Goal: Transaction & Acquisition: Obtain resource

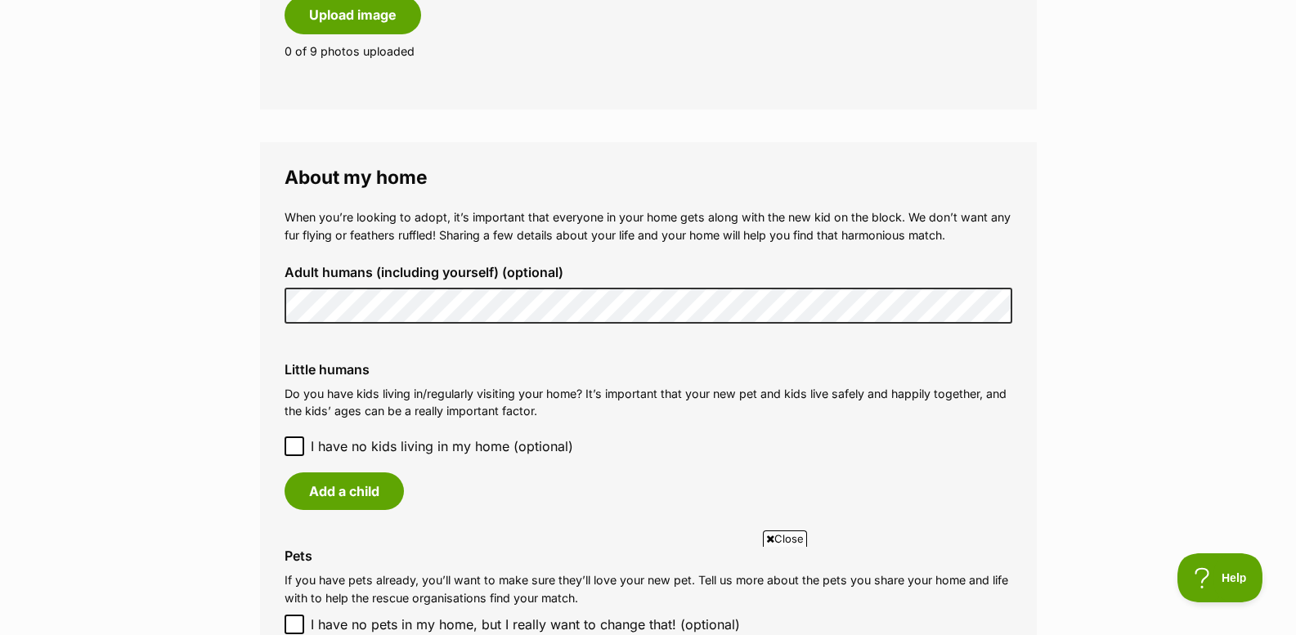
click at [294, 446] on icon at bounding box center [294, 446] width 11 height 11
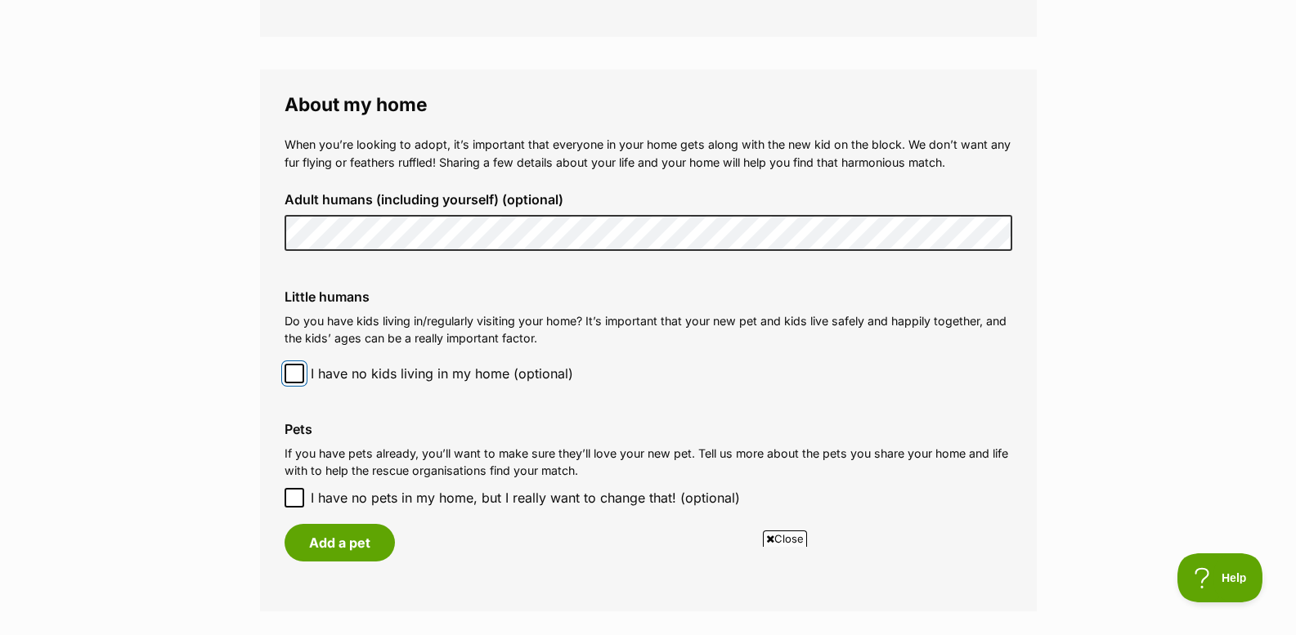
scroll to position [1226, 0]
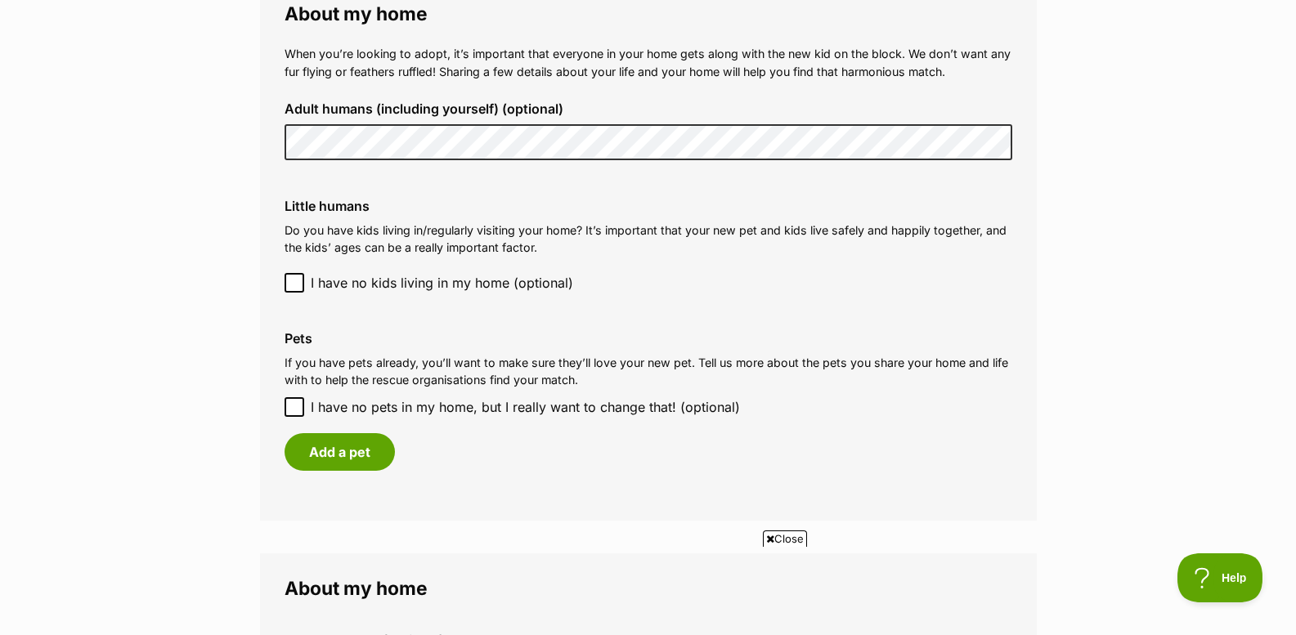
click at [293, 403] on icon at bounding box center [294, 406] width 11 height 11
click at [293, 403] on input "I have no pets in my home, but I really want to change that! (optional)" at bounding box center [294, 407] width 20 height 20
checkbox input "true"
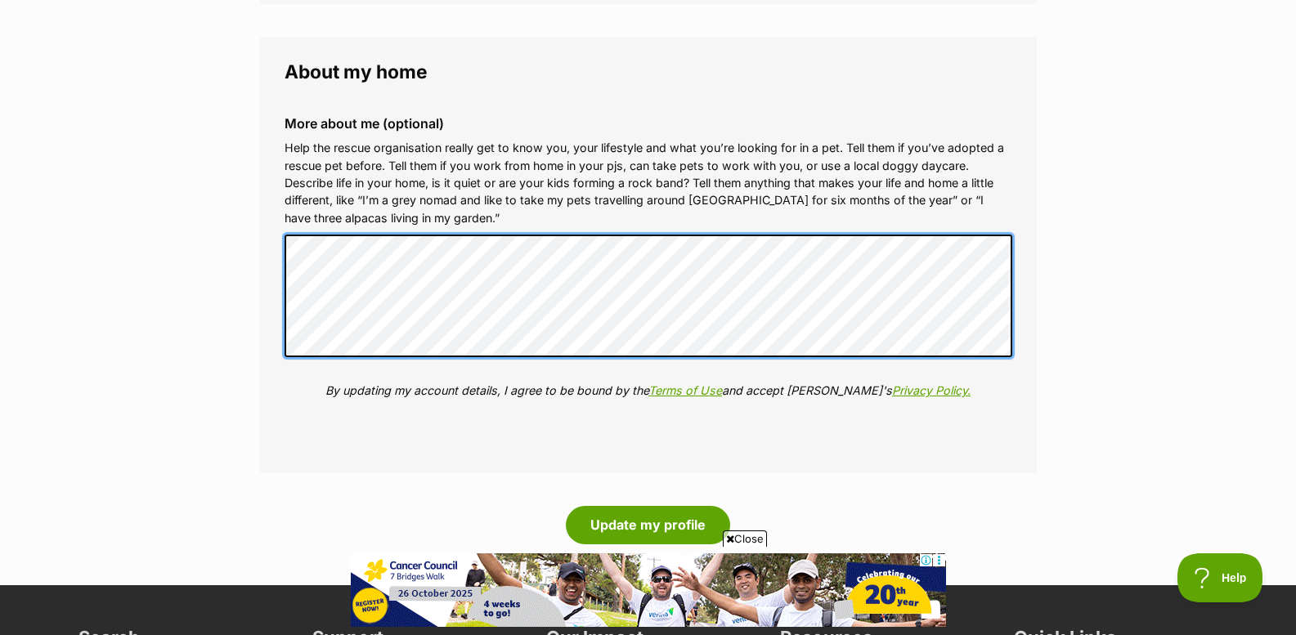
scroll to position [1717, 0]
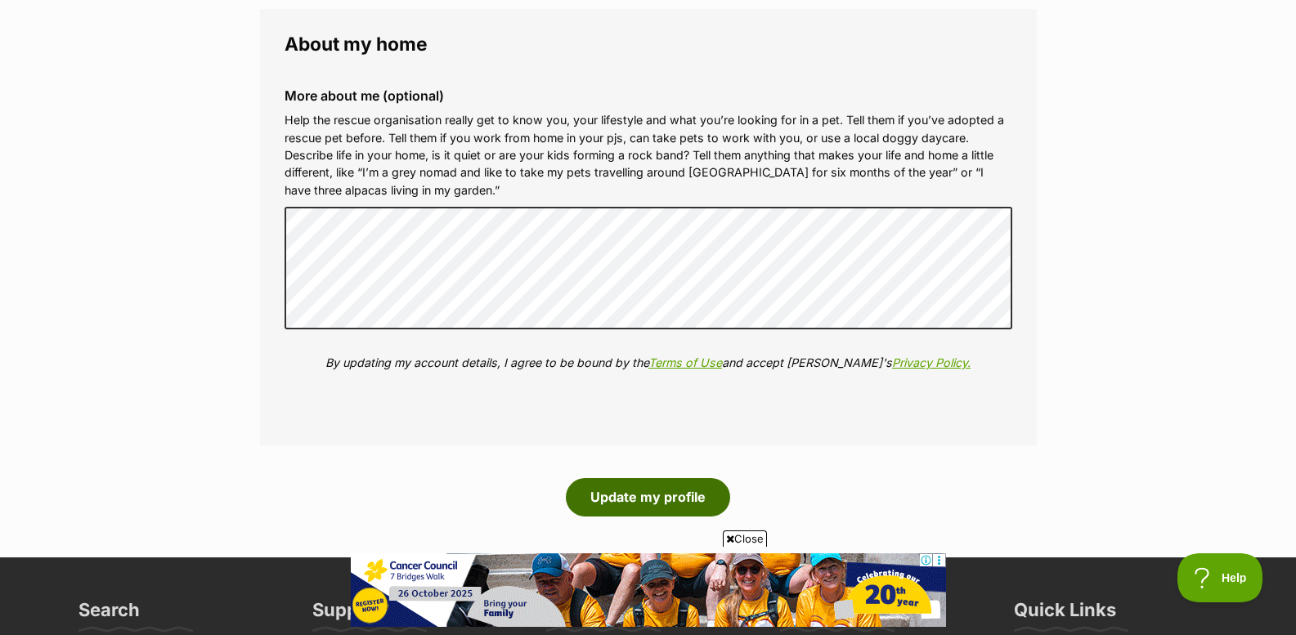
click at [672, 499] on button "Update my profile" at bounding box center [648, 497] width 164 height 38
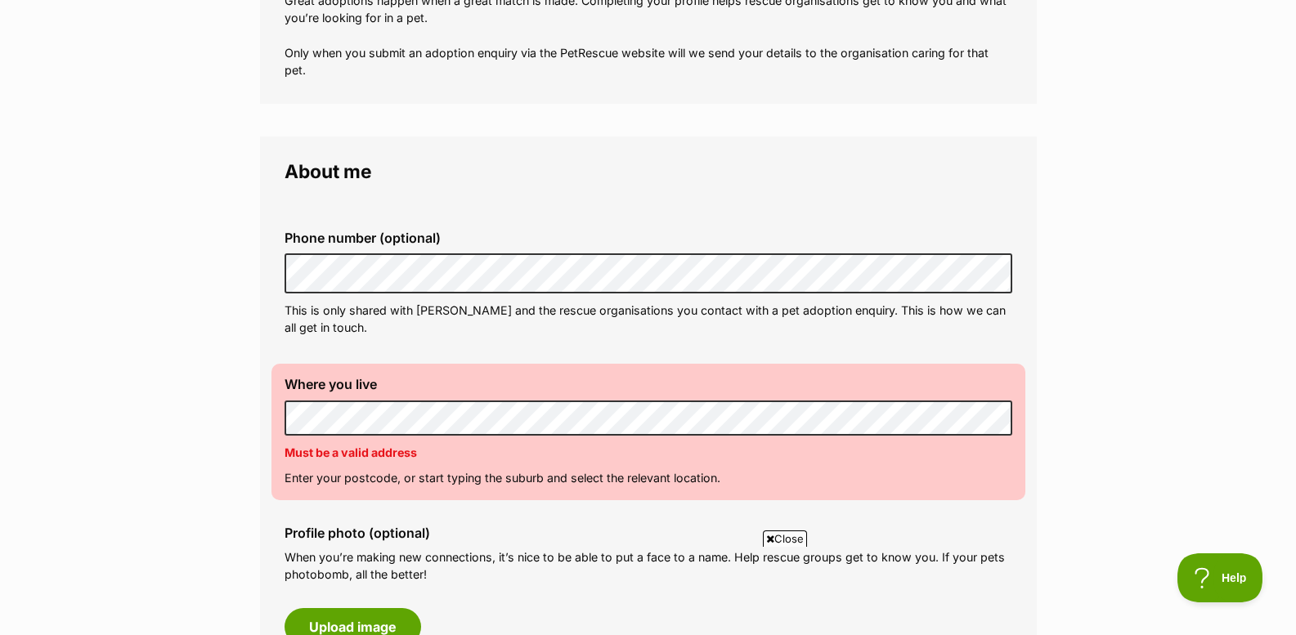
scroll to position [409, 0]
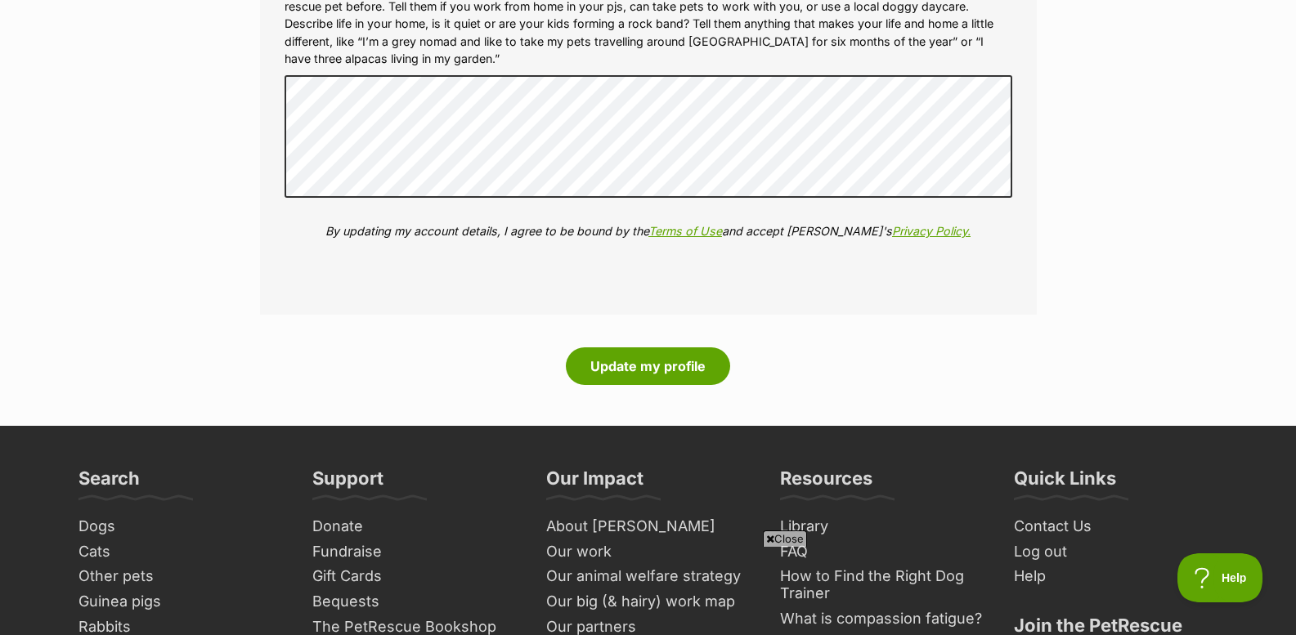
scroll to position [1880, 0]
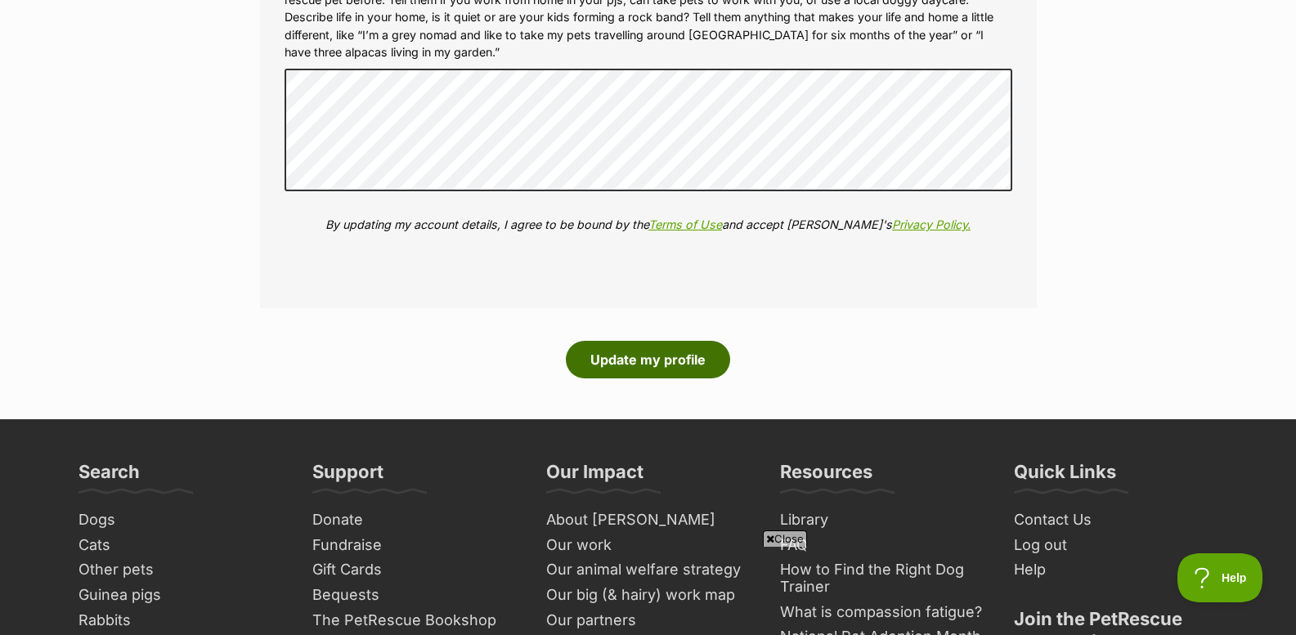
click at [637, 364] on button "Update my profile" at bounding box center [648, 360] width 164 height 38
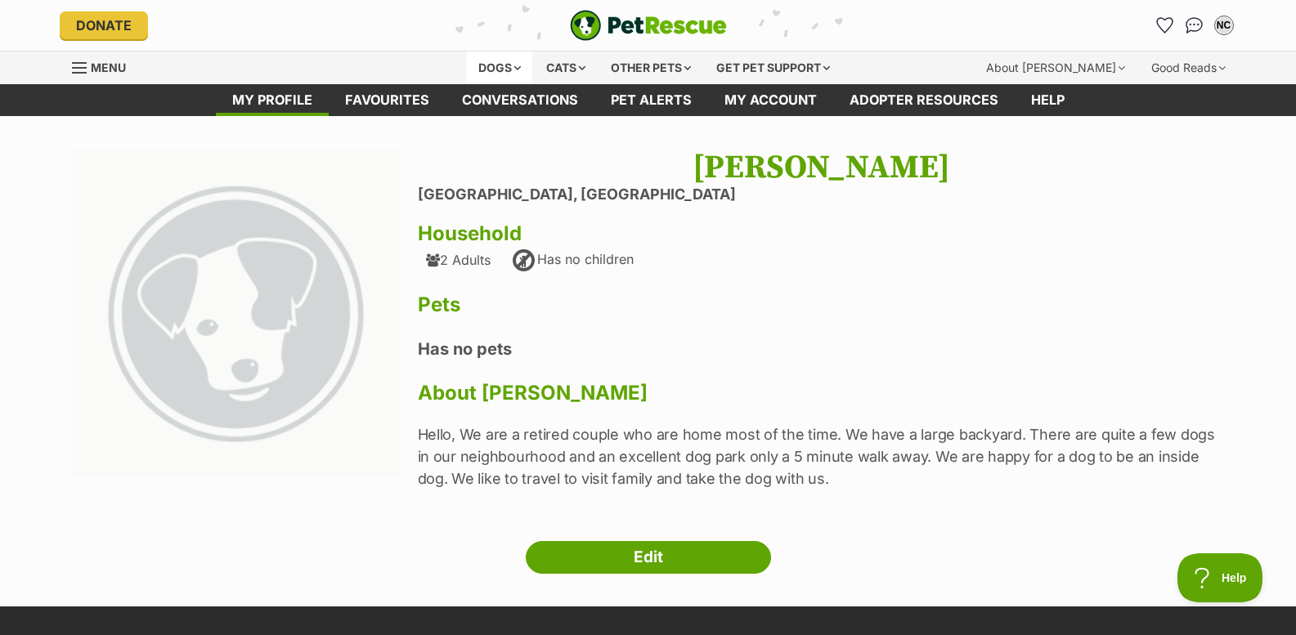
click at [481, 67] on div "Dogs" at bounding box center [499, 67] width 65 height 33
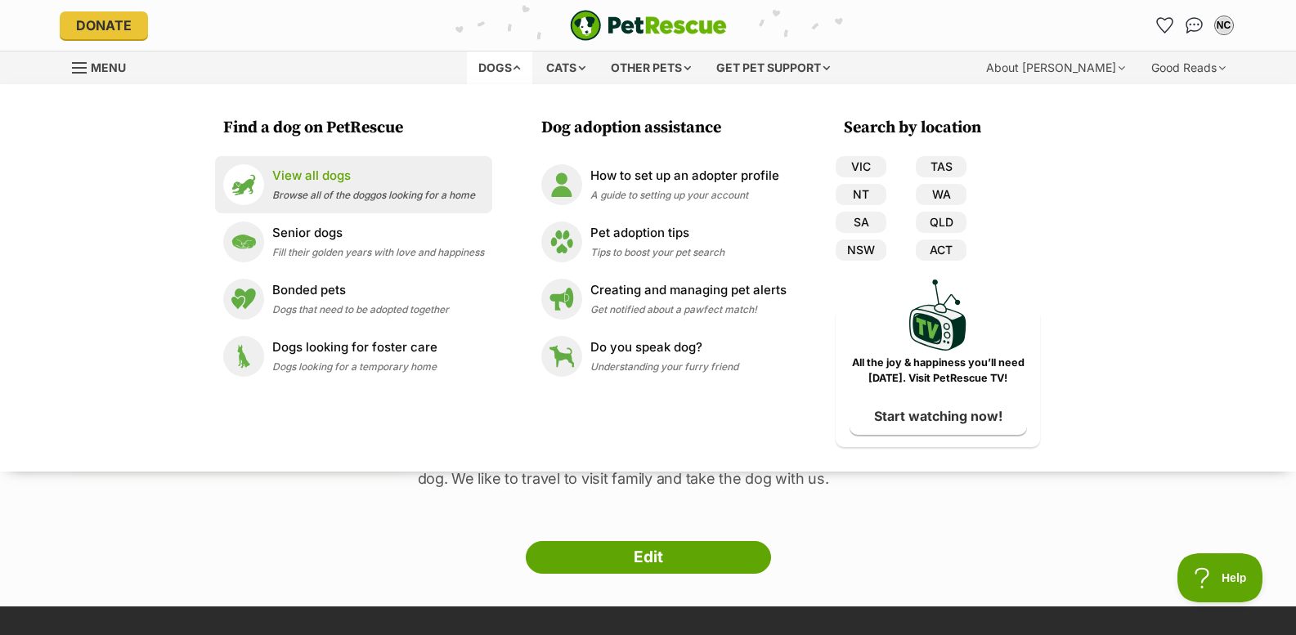
click at [301, 177] on p "View all dogs" at bounding box center [373, 176] width 203 height 19
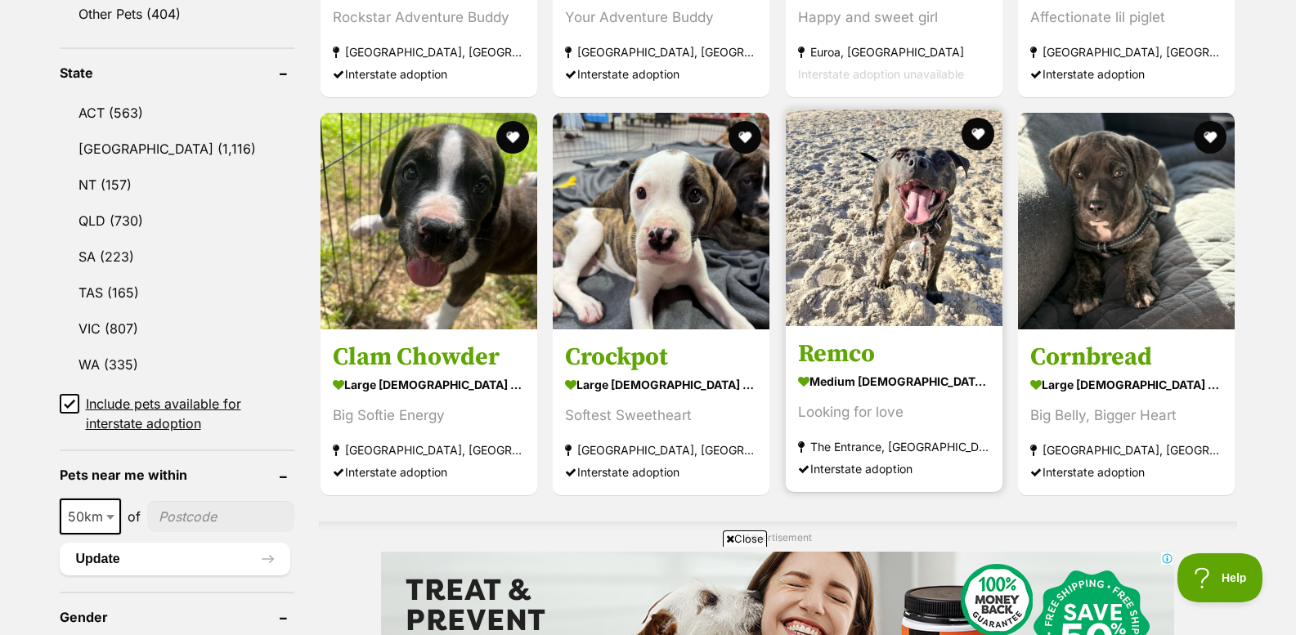
scroll to position [817, 0]
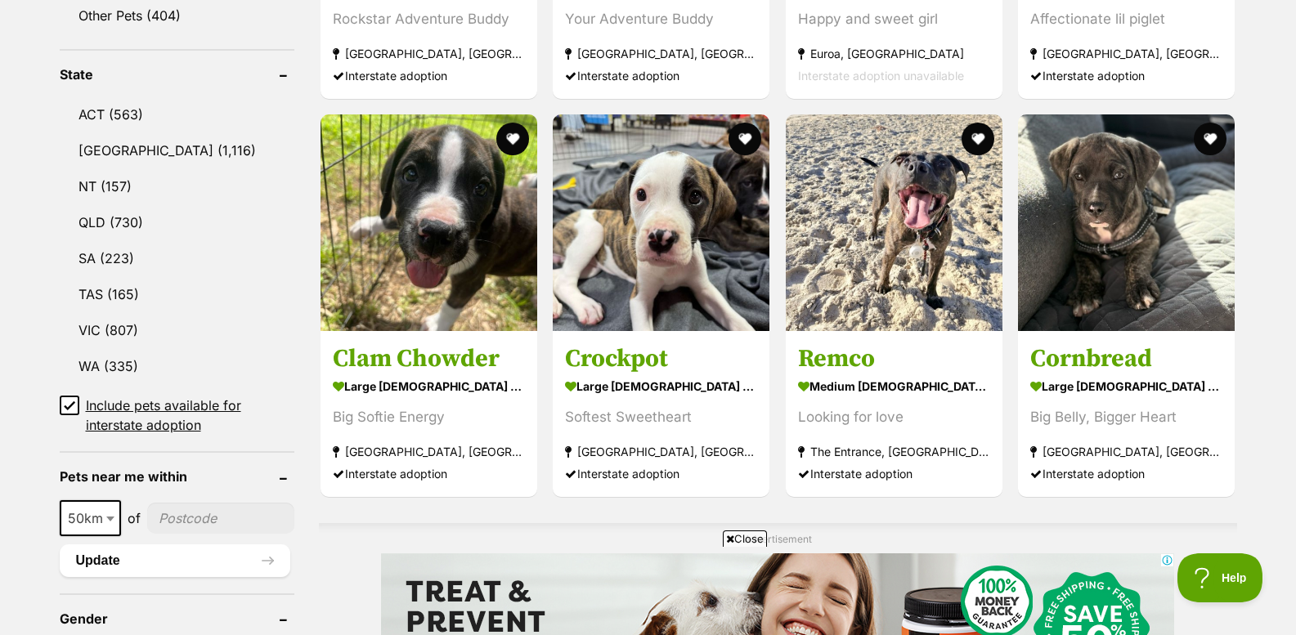
click at [69, 402] on icon at bounding box center [70, 405] width 10 height 7
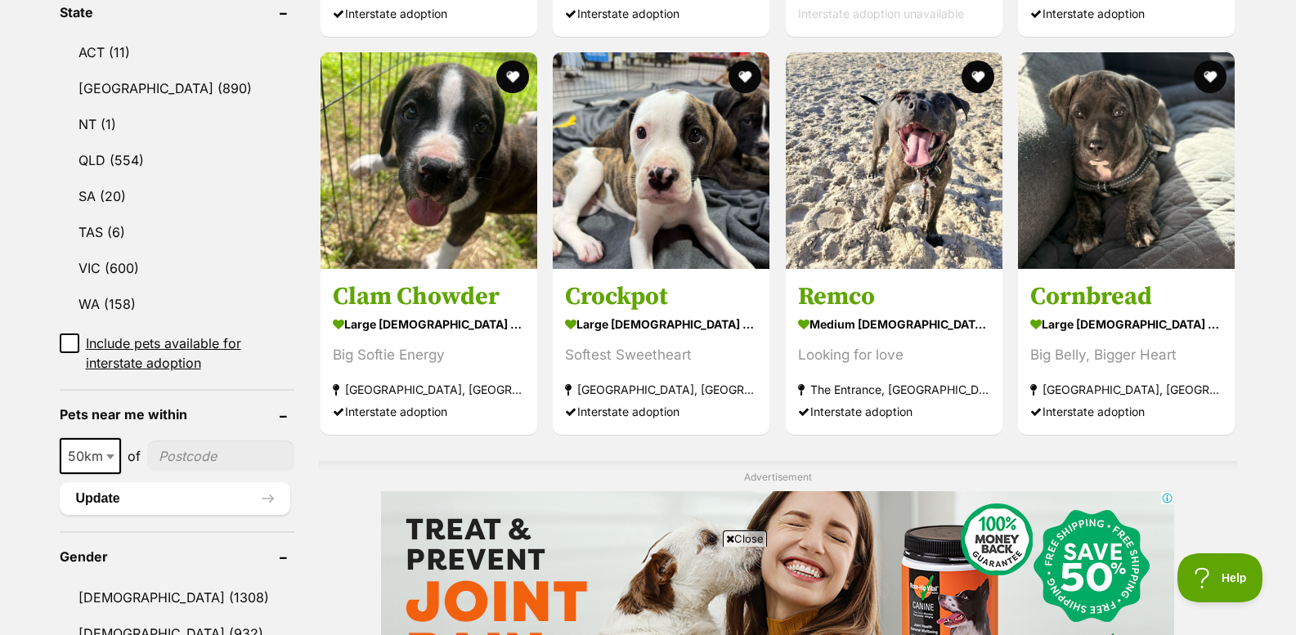
scroll to position [899, 0]
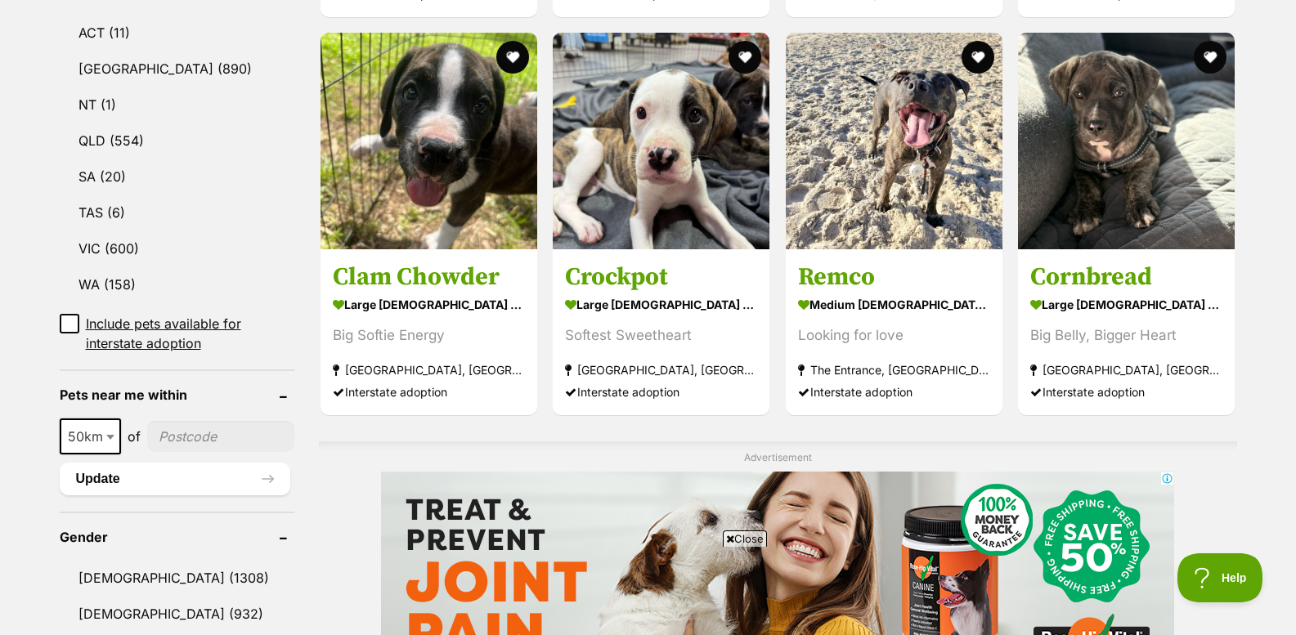
click at [178, 421] on input"] "postcode" at bounding box center [221, 436] width 148 height 31
type input"] "2830"
click at [97, 463] on button "Update" at bounding box center [175, 479] width 231 height 33
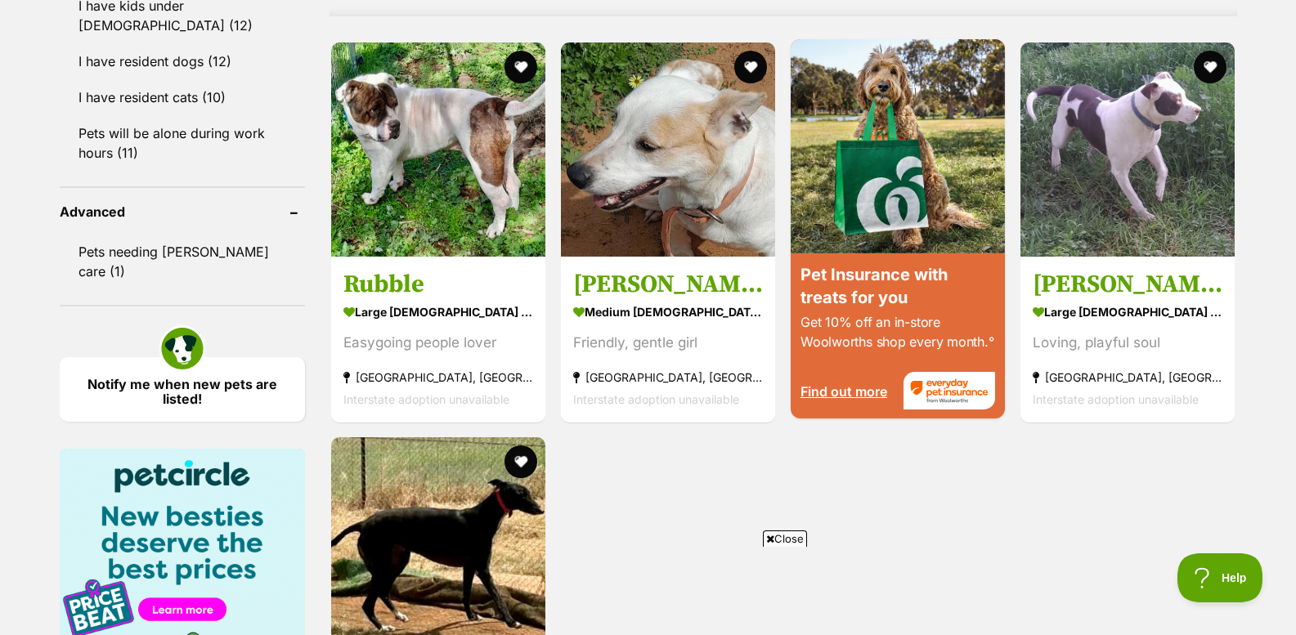
scroll to position [1553, 0]
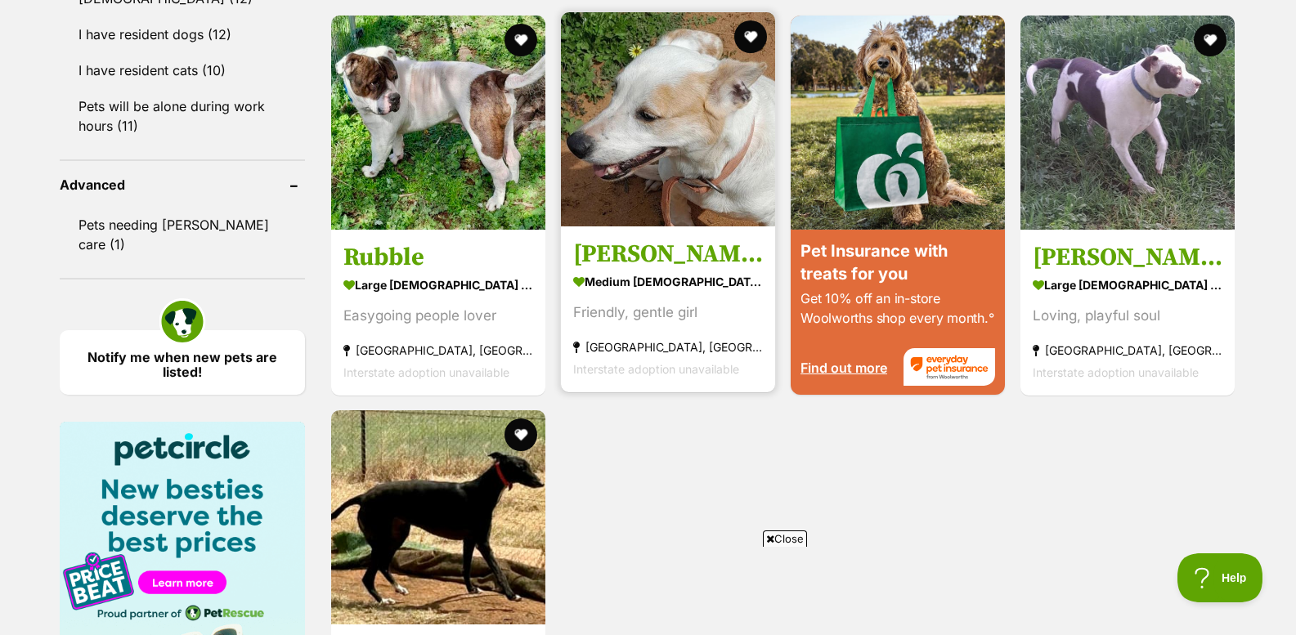
click at [632, 151] on img at bounding box center [668, 119] width 214 height 214
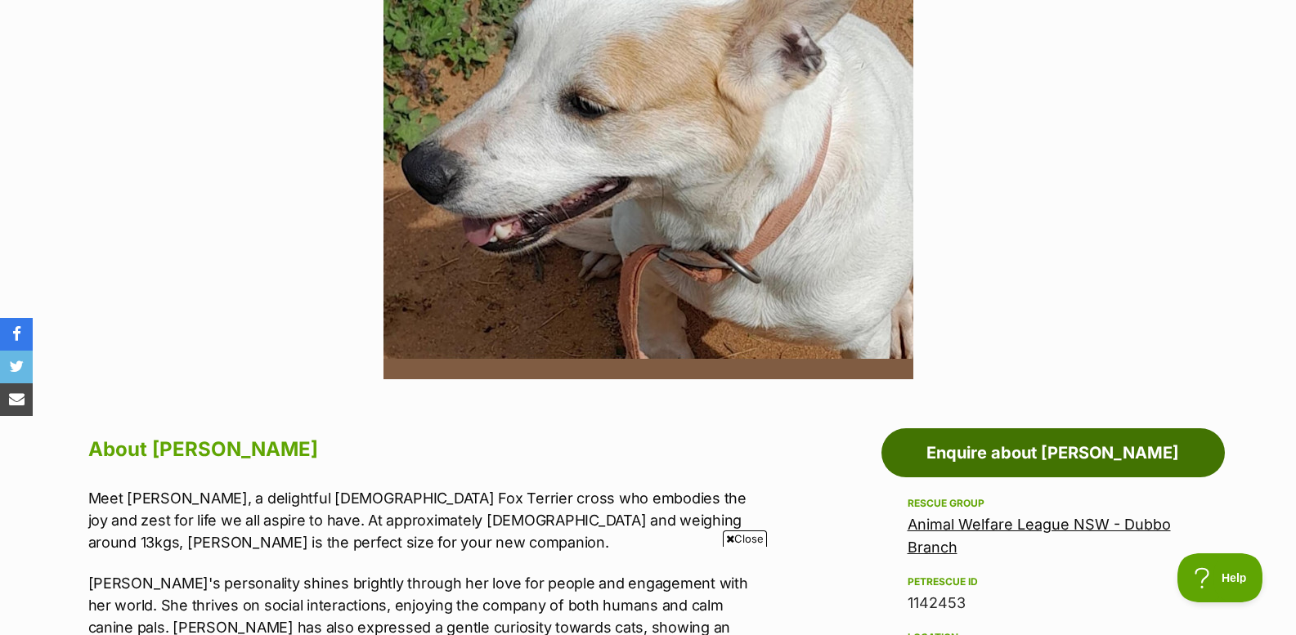
click at [1039, 446] on link "Enquire about Polly" at bounding box center [1052, 452] width 343 height 49
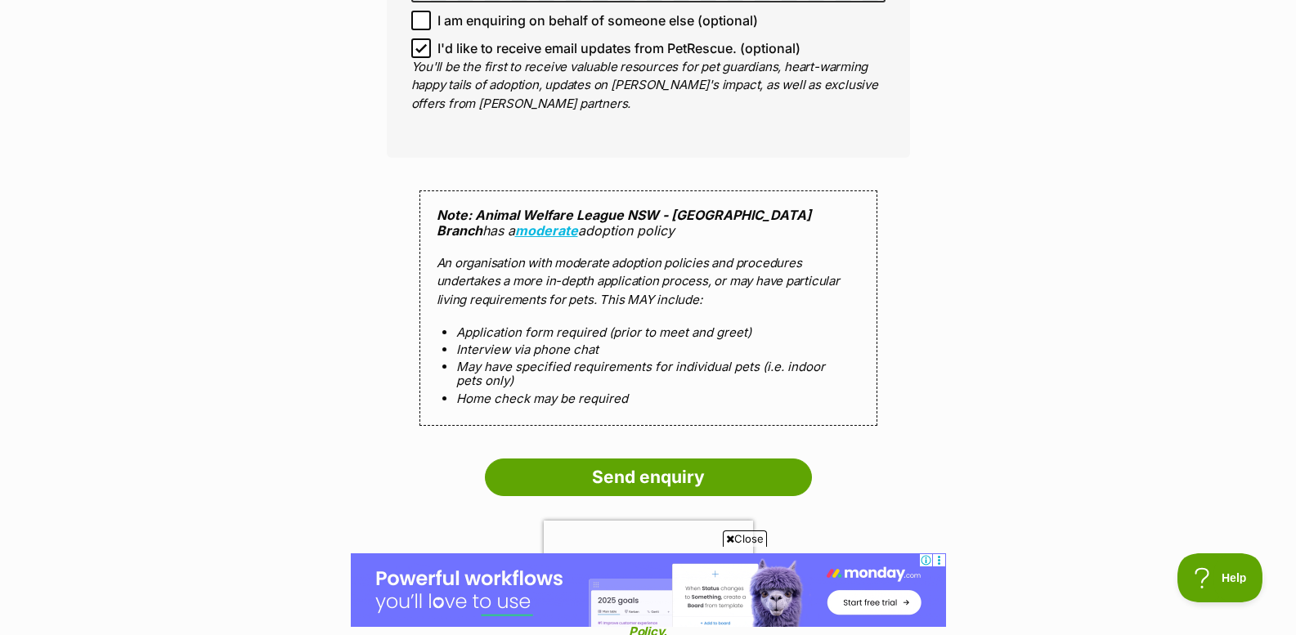
scroll to position [1471, 0]
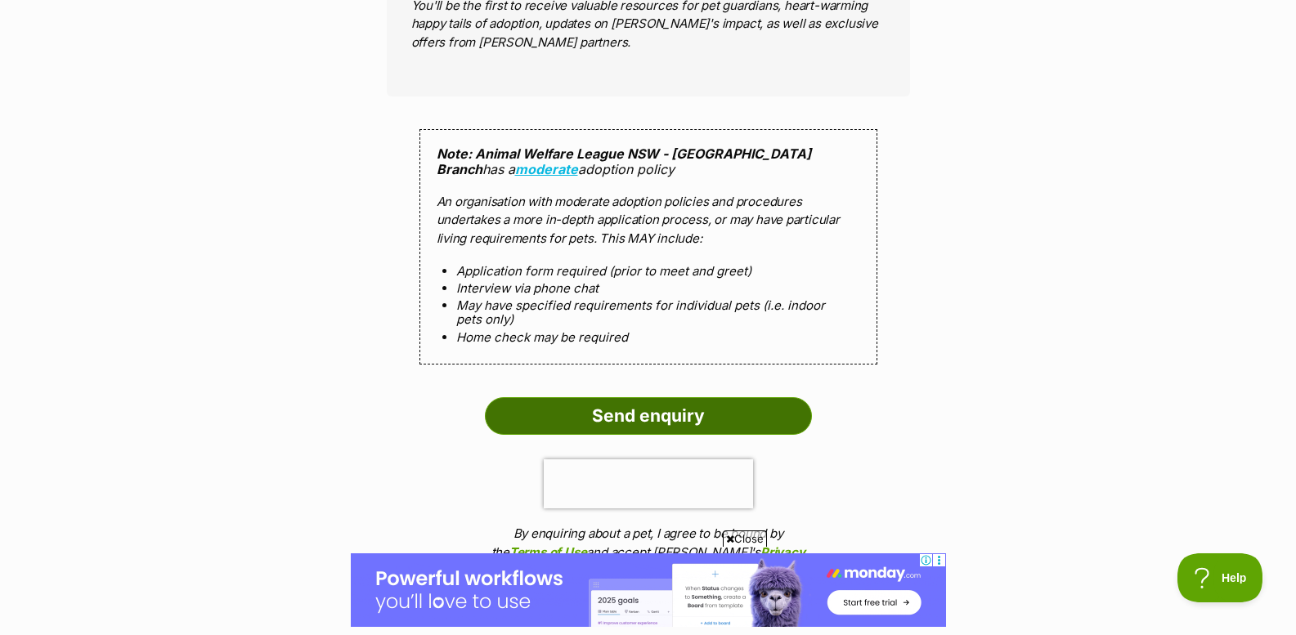
click at [644, 397] on input "Send enquiry" at bounding box center [648, 416] width 327 height 38
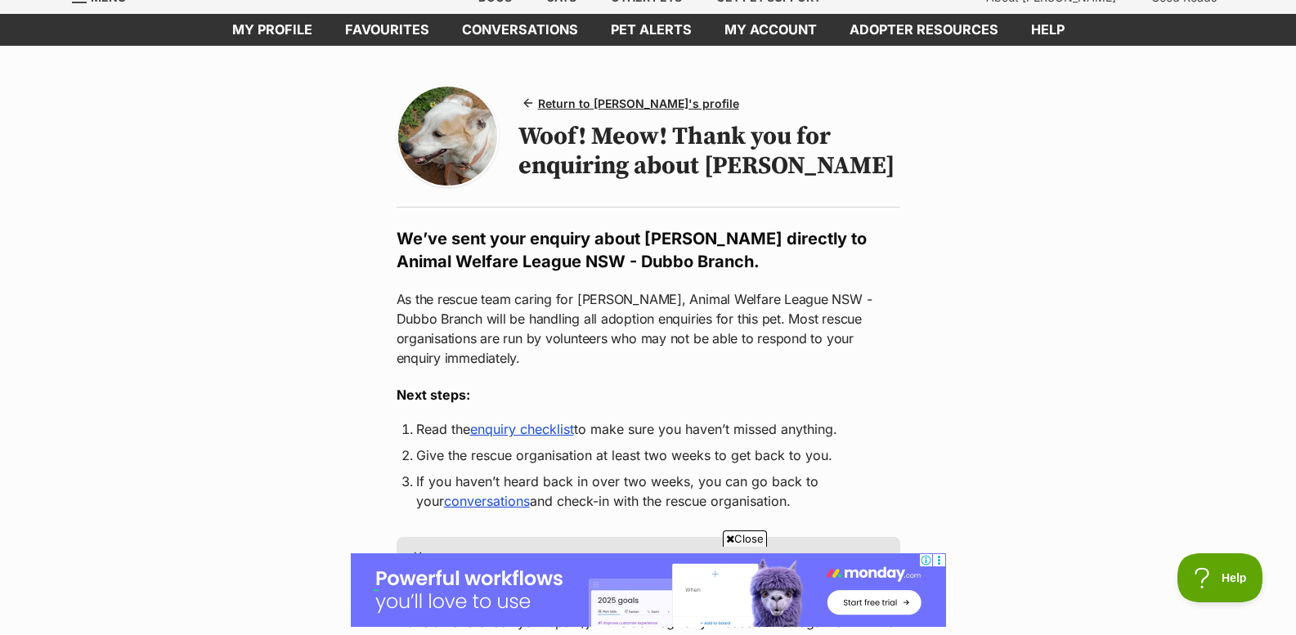
scroll to position [245, 0]
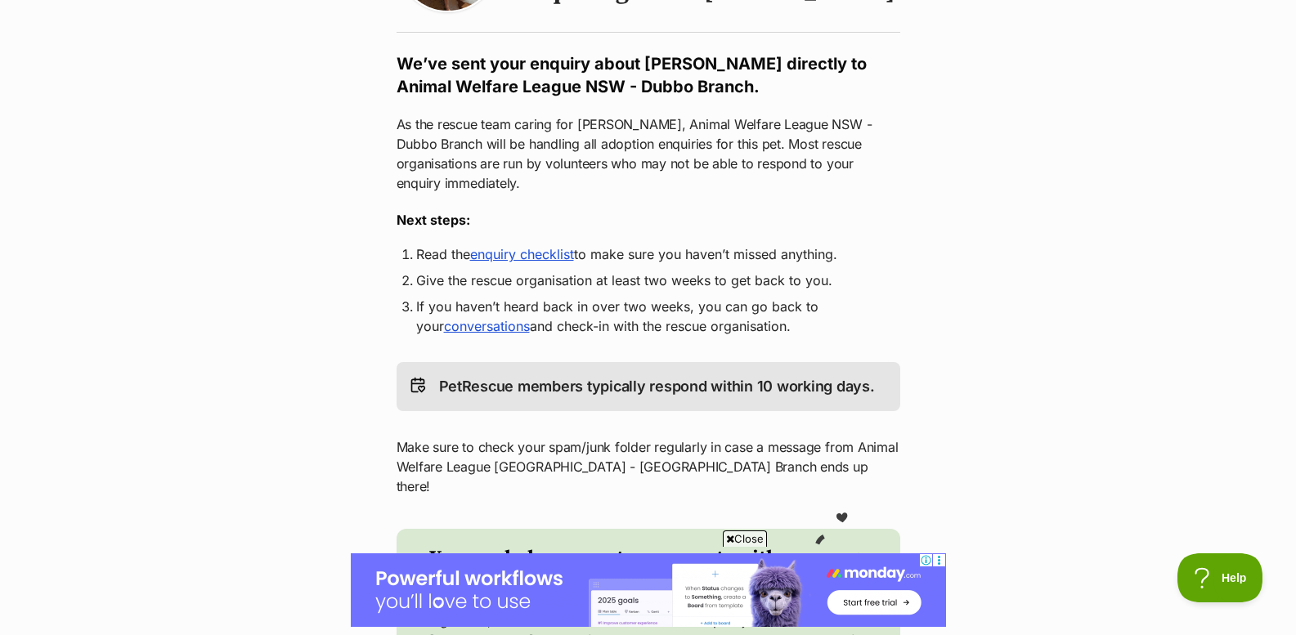
click at [534, 246] on link "enquiry checklist" at bounding box center [522, 254] width 104 height 16
